Goal: Task Accomplishment & Management: Complete application form

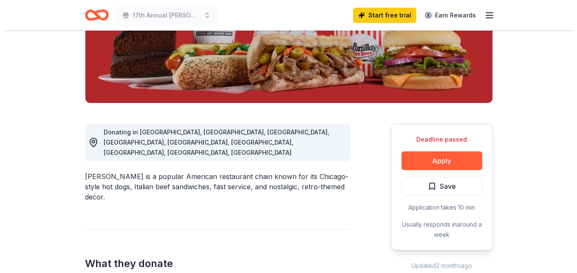
scroll to position [213, 0]
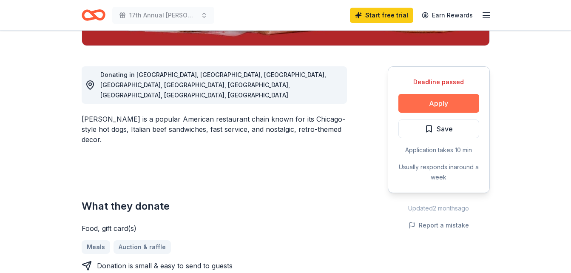
click at [445, 99] on button "Apply" at bounding box center [438, 103] width 81 height 19
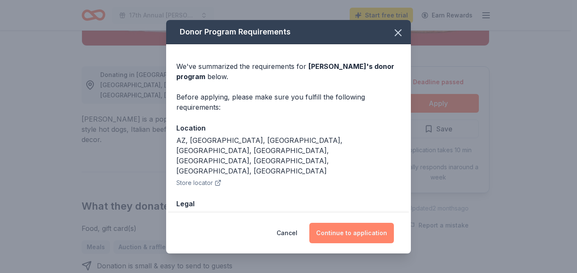
click at [344, 235] on button "Continue to application" at bounding box center [351, 233] width 85 height 20
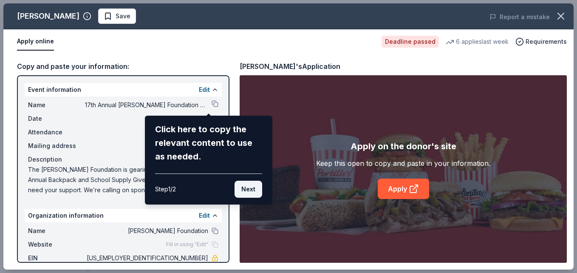
click at [246, 189] on button "Next" at bounding box center [249, 189] width 28 height 17
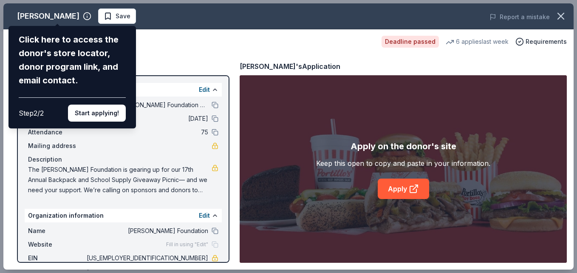
click at [96, 116] on button "Start applying!" at bounding box center [97, 113] width 58 height 17
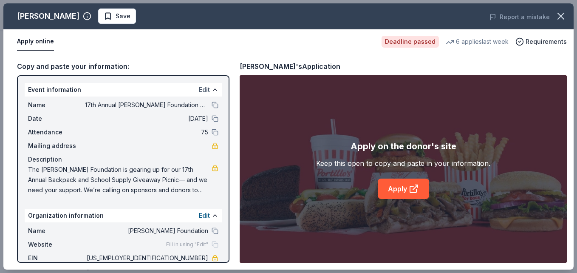
click at [212, 89] on button at bounding box center [215, 89] width 7 height 7
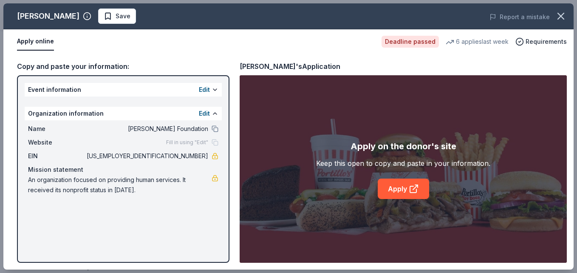
click at [79, 90] on div "Event information Edit" at bounding box center [123, 90] width 197 height 14
click at [136, 92] on div "Event information Edit" at bounding box center [123, 90] width 197 height 14
click at [177, 143] on span "Fill in using "Edit"" at bounding box center [187, 142] width 42 height 7
click at [213, 90] on button at bounding box center [215, 89] width 7 height 7
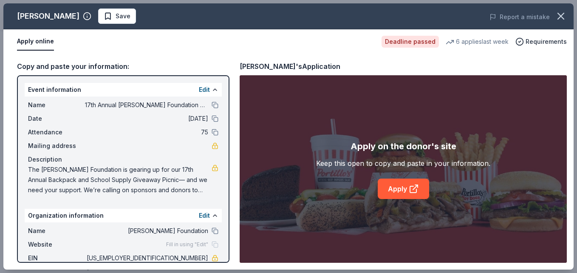
click at [182, 89] on div "Event information Edit" at bounding box center [123, 90] width 197 height 14
click at [212, 91] on button at bounding box center [215, 89] width 7 height 7
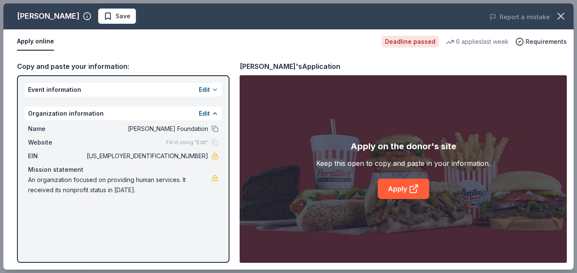
click at [216, 89] on button at bounding box center [215, 89] width 7 height 7
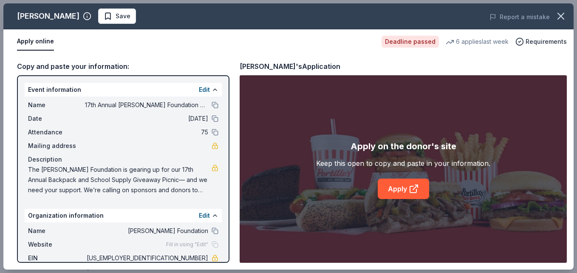
click at [102, 215] on div "Organization information Edit" at bounding box center [123, 216] width 197 height 14
click at [548, 40] on span "Requirements" at bounding box center [546, 42] width 41 height 10
click at [407, 193] on link "Apply" at bounding box center [403, 189] width 51 height 20
